Goal: Information Seeking & Learning: Check status

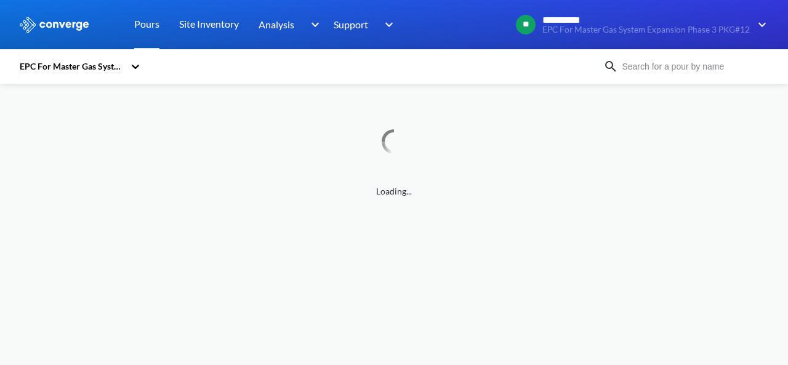
click at [760, 22] on img at bounding box center [760, 24] width 20 height 15
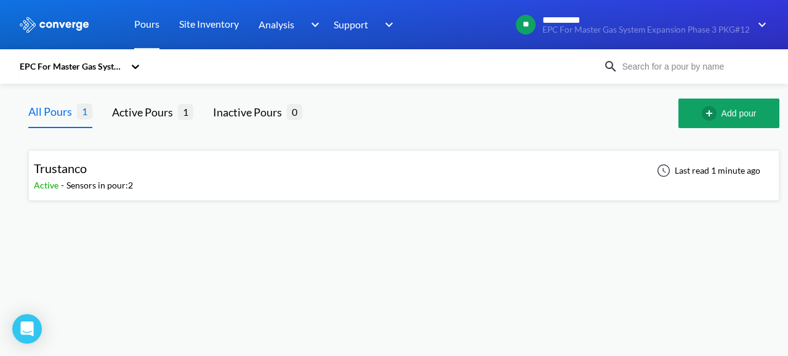
click at [147, 177] on div "Trustanco Active - Sensors in pour: 2 Last read 1 minute ago" at bounding box center [404, 175] width 740 height 39
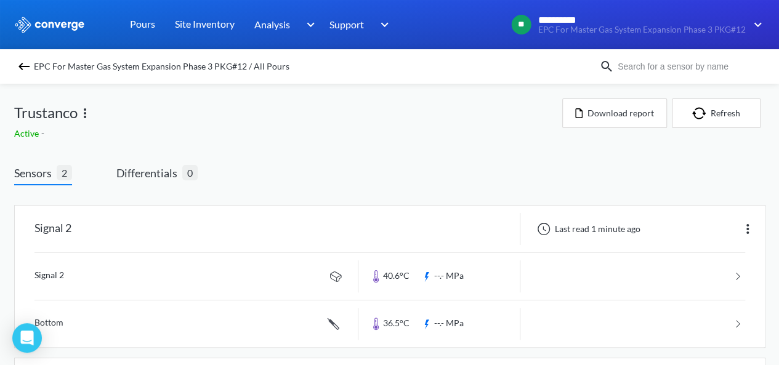
click at [26, 62] on img at bounding box center [24, 66] width 15 height 15
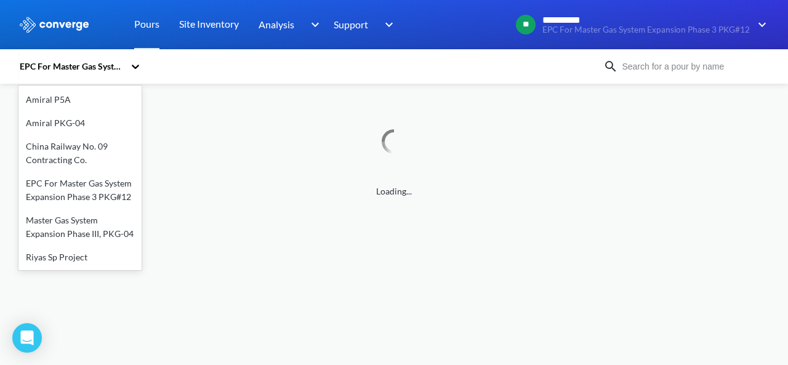
click at [121, 68] on div "EPC For Master Gas System Expansion Phase 3 PKG#12" at bounding box center [71, 67] width 106 height 14
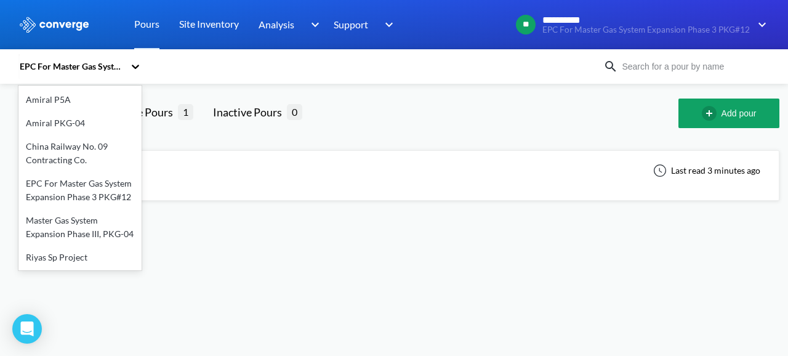
click at [74, 236] on div "Master Gas System Expansion Phase III, PKG-04" at bounding box center [79, 227] width 123 height 37
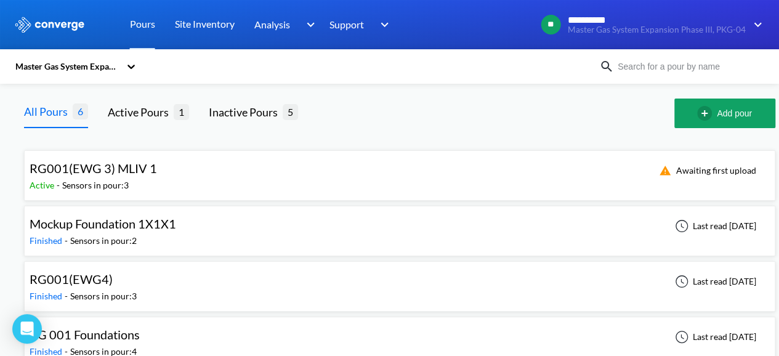
click at [286, 172] on div "RG001(EWG 3) MLIV 1 Active - Sensors in pour: 3 Awaiting first upload" at bounding box center [400, 175] width 740 height 39
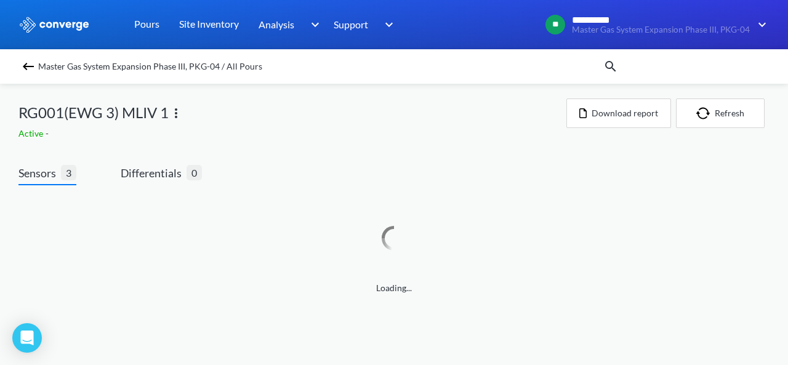
click at [36, 66] on div "Master Gas System Expansion Phase III, PKG-04 / All Pours" at bounding box center [310, 66] width 585 height 17
click at [23, 68] on img at bounding box center [28, 66] width 15 height 15
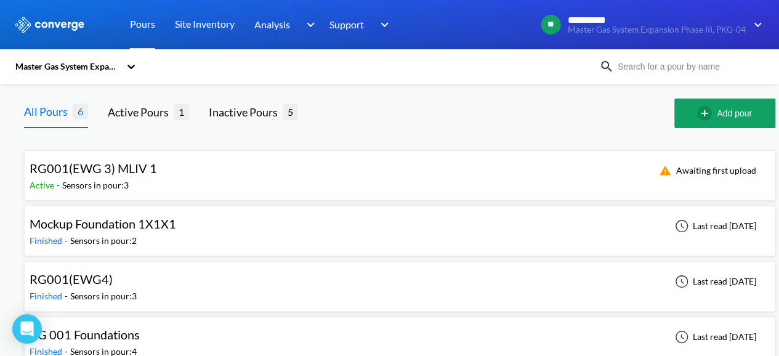
click at [133, 68] on icon at bounding box center [131, 66] width 12 height 12
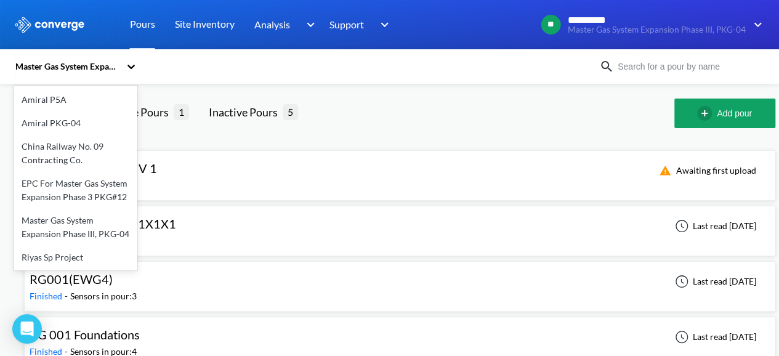
click at [102, 154] on div "China Railway No. 09 Contracting Co." at bounding box center [75, 153] width 123 height 37
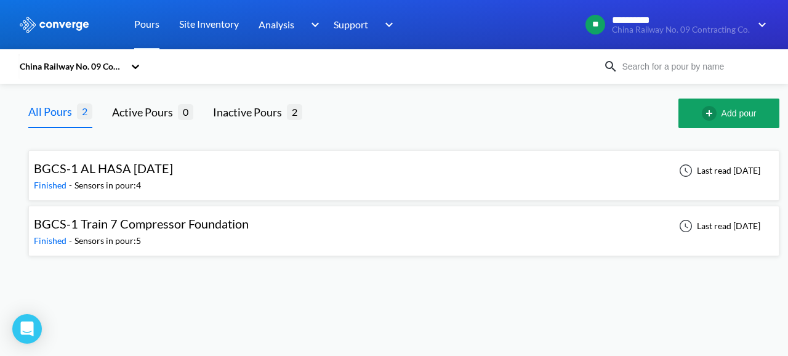
drag, startPoint x: 128, startPoint y: 36, endPoint x: 288, endPoint y: 313, distance: 319.9
click at [270, 191] on div "**********" at bounding box center [393, 133] width 751 height 266
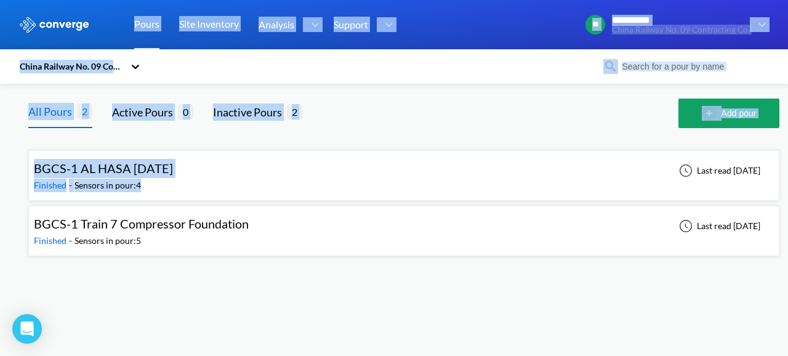
click at [468, 342] on body "**********" at bounding box center [394, 178] width 788 height 356
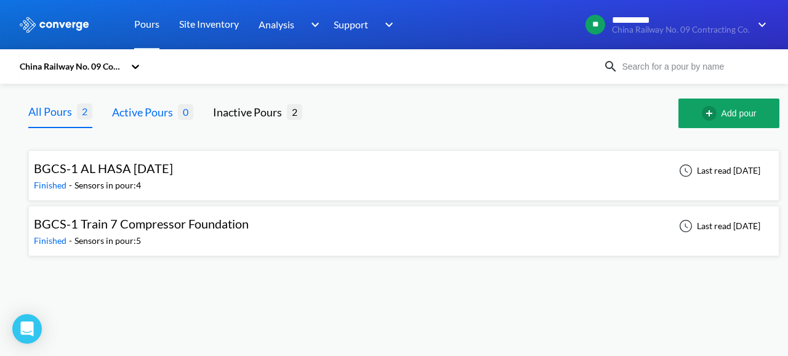
click at [146, 114] on div "Active Pours" at bounding box center [145, 111] width 66 height 17
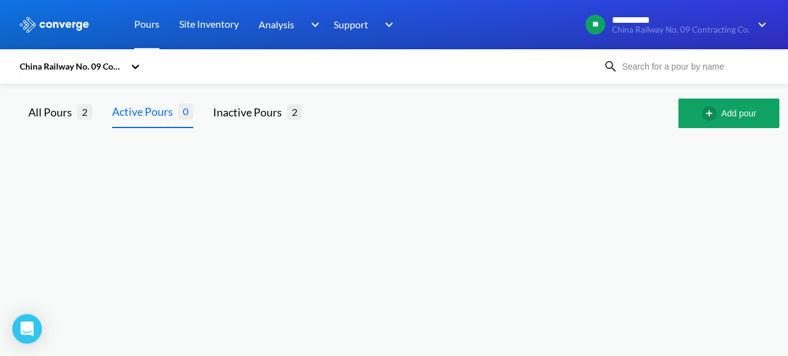
drag, startPoint x: 69, startPoint y: 112, endPoint x: 100, endPoint y: 92, distance: 36.9
click at [71, 111] on div "All Pours" at bounding box center [52, 111] width 49 height 17
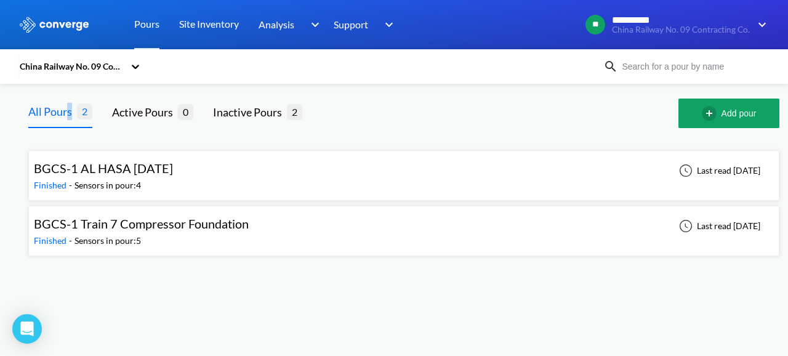
click at [182, 199] on div "BGCS-1 AL HASA [DATE] Finished - Sensors in pour: 4 Last read [DATE]" at bounding box center [403, 175] width 751 height 50
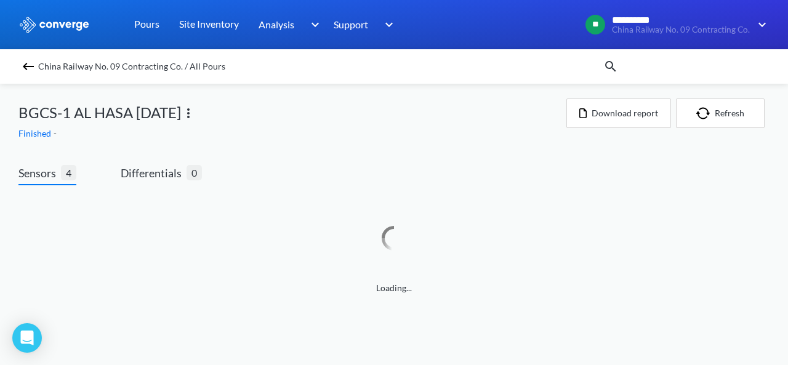
click at [489, 195] on div "Loading..." at bounding box center [393, 245] width 751 height 100
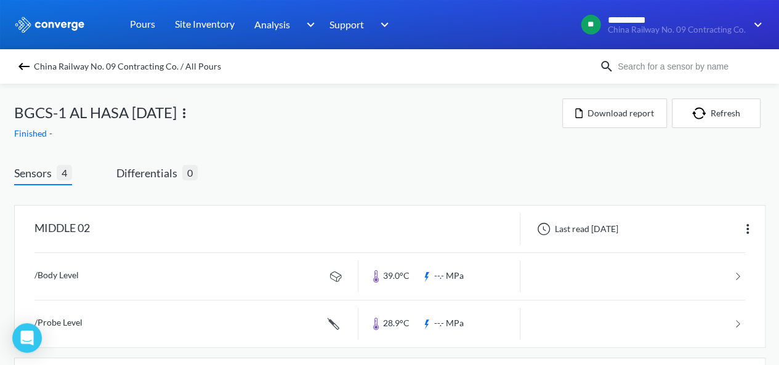
click at [31, 66] on img at bounding box center [24, 66] width 15 height 15
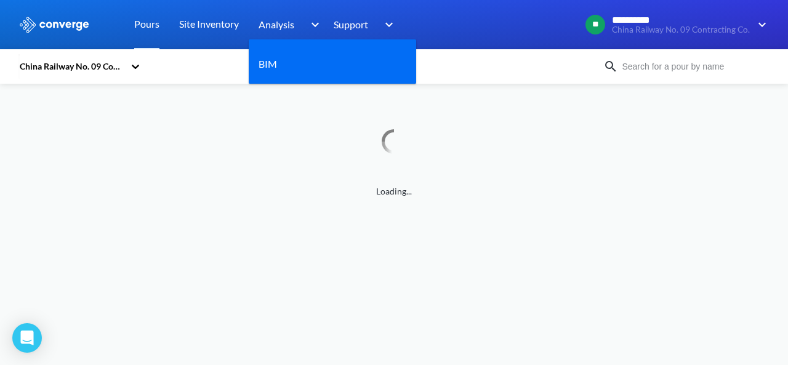
click at [308, 23] on img at bounding box center [313, 24] width 20 height 15
click at [316, 26] on img at bounding box center [313, 24] width 20 height 15
click at [329, 76] on div "BIM" at bounding box center [333, 64] width 148 height 31
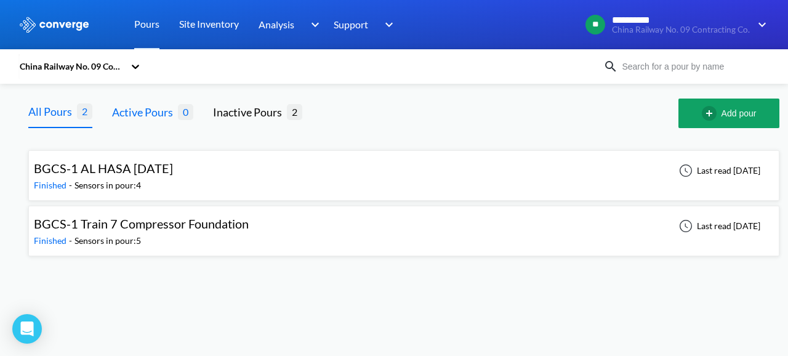
click at [145, 105] on div "Active Pours" at bounding box center [145, 111] width 66 height 17
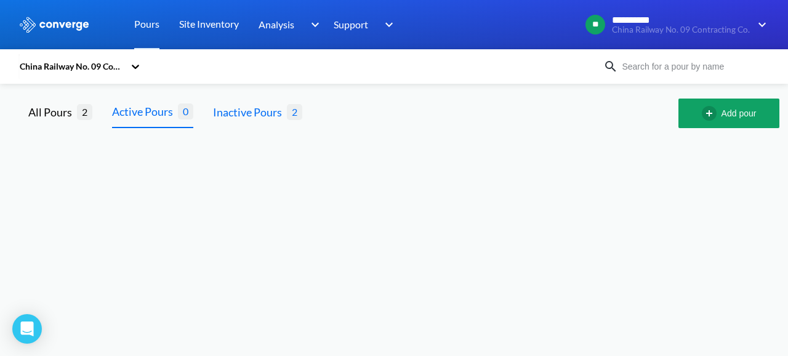
click at [251, 113] on div "Inactive Pours" at bounding box center [250, 111] width 74 height 17
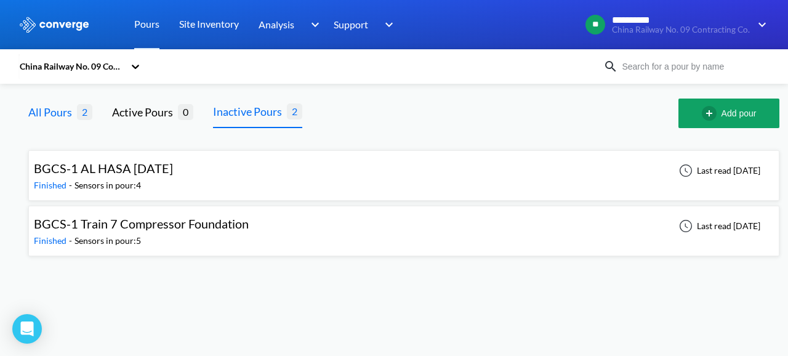
click at [43, 120] on div "All Pours" at bounding box center [52, 111] width 49 height 17
